Goal: Check status: Check status

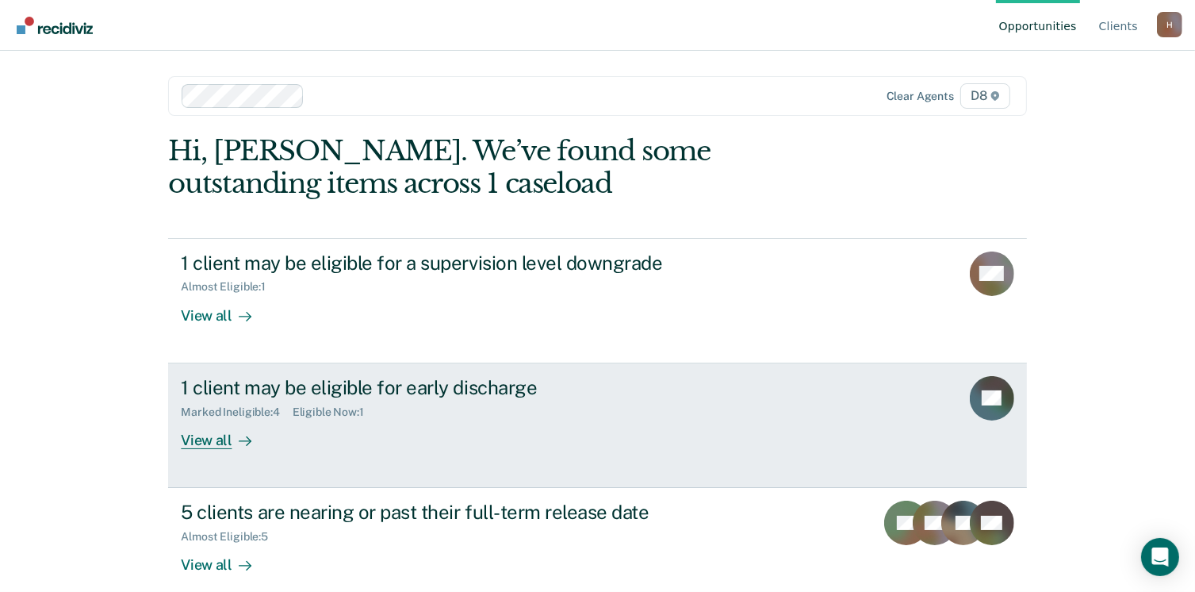
click at [409, 393] on div "1 client may be eligible for early discharge" at bounding box center [459, 387] width 557 height 23
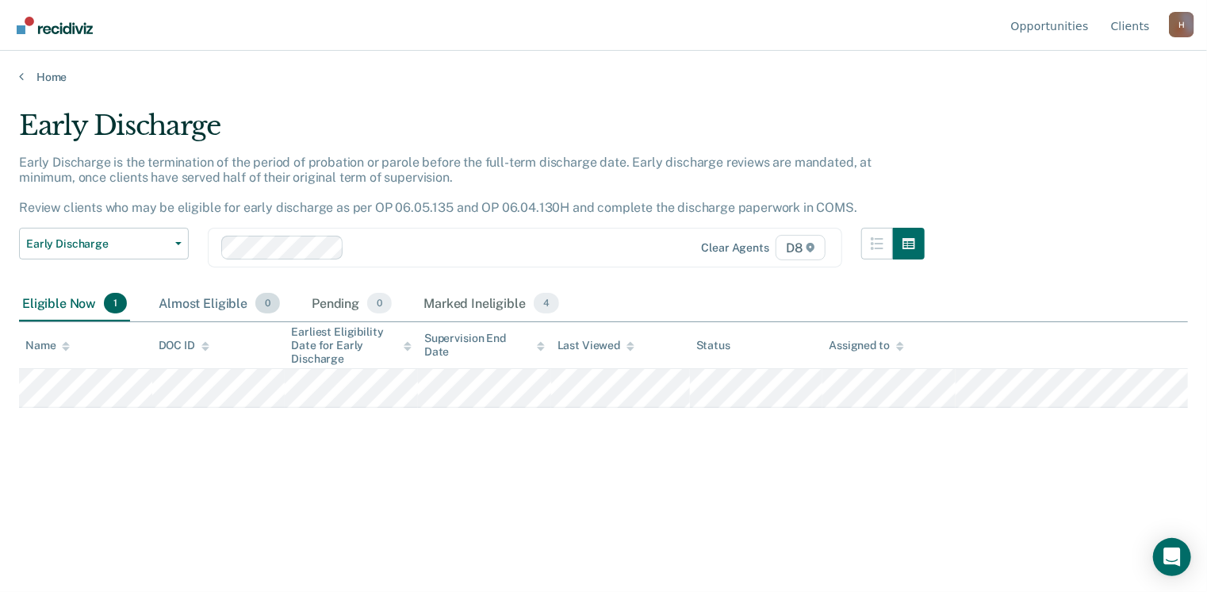
click at [208, 296] on div "Almost Eligible 0" at bounding box center [219, 303] width 128 height 35
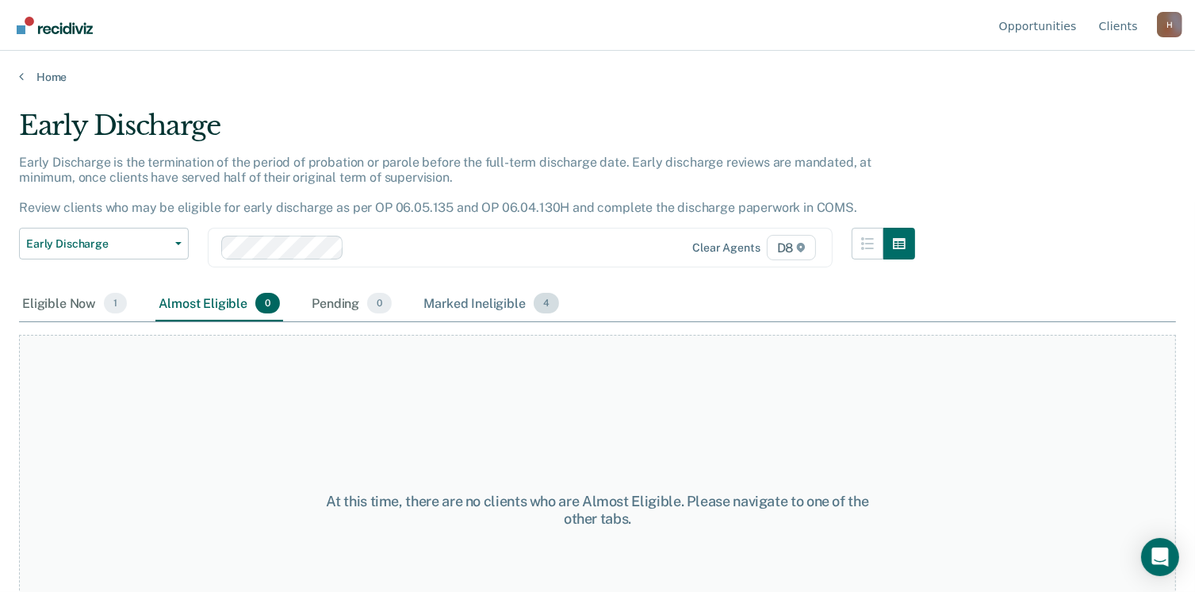
click at [447, 299] on div "Marked Ineligible 4" at bounding box center [491, 303] width 142 height 35
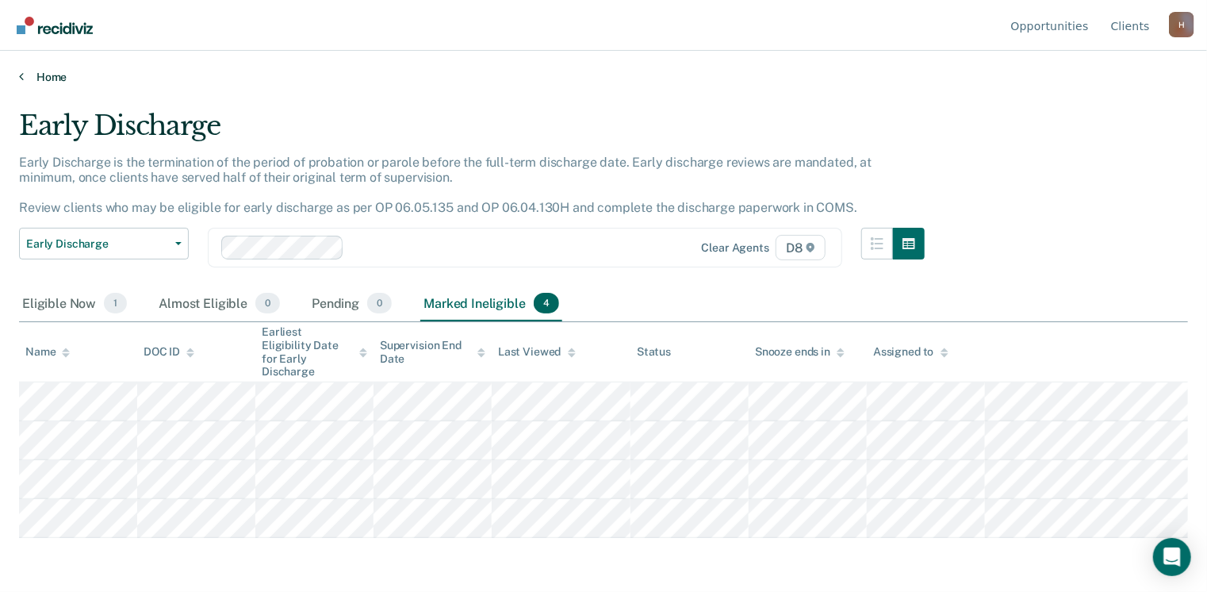
click at [59, 73] on link "Home" at bounding box center [603, 77] width 1169 height 14
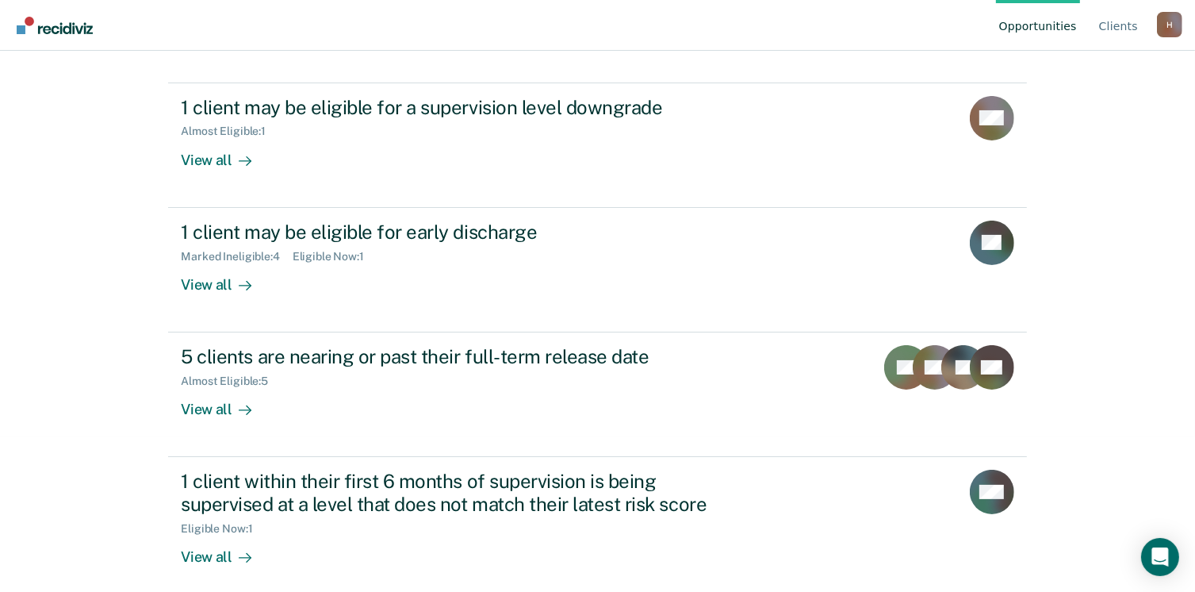
scroll to position [167, 0]
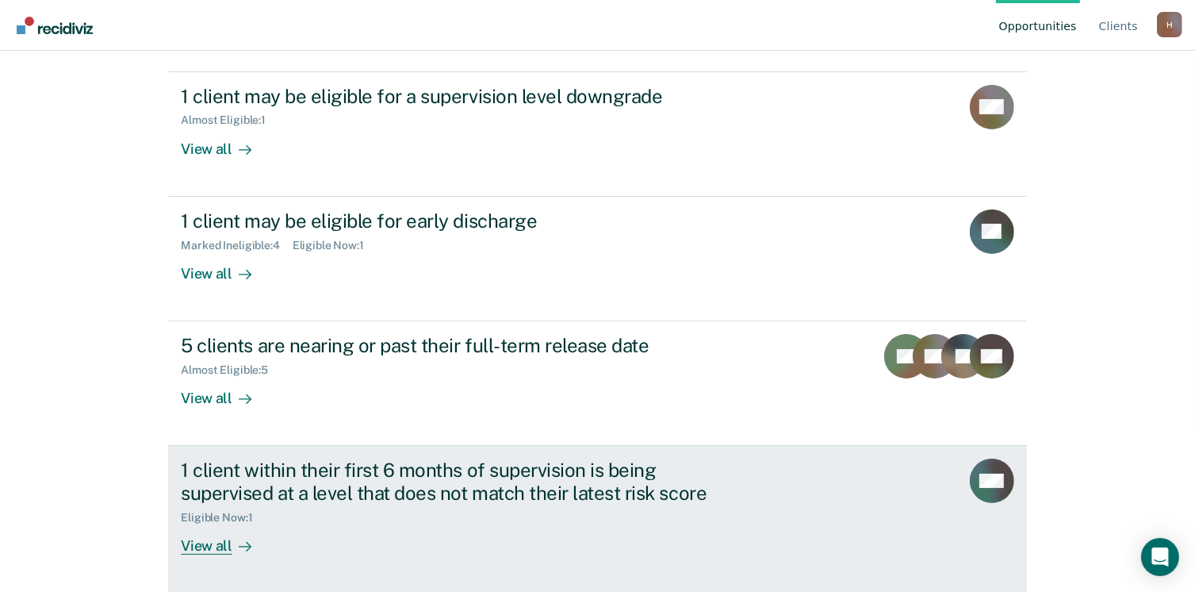
click at [663, 510] on div "Eligible Now : 1" at bounding box center [459, 514] width 557 height 20
